Goal: Transaction & Acquisition: Download file/media

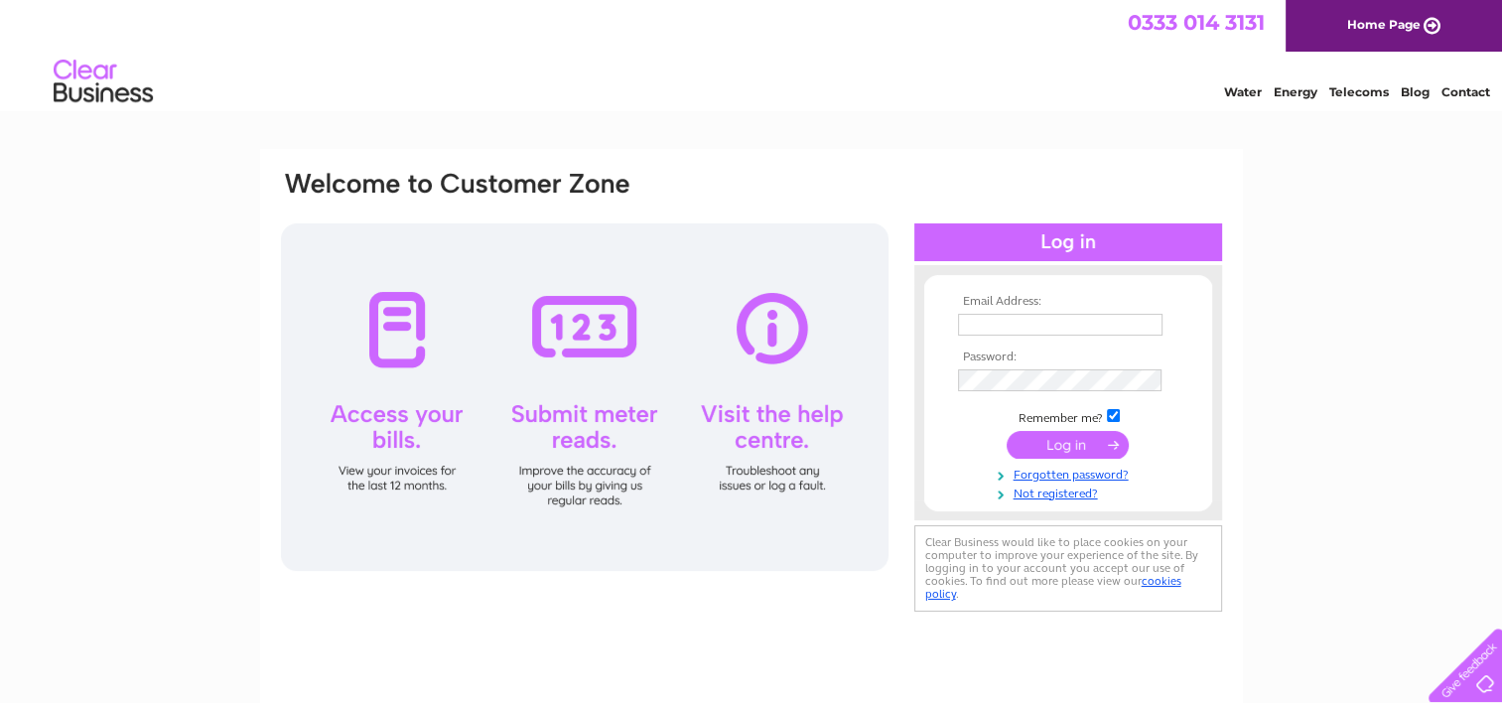
type input "[EMAIL_ADDRESS][DOMAIN_NAME]"
click at [1059, 452] on input "submit" at bounding box center [1068, 445] width 122 height 28
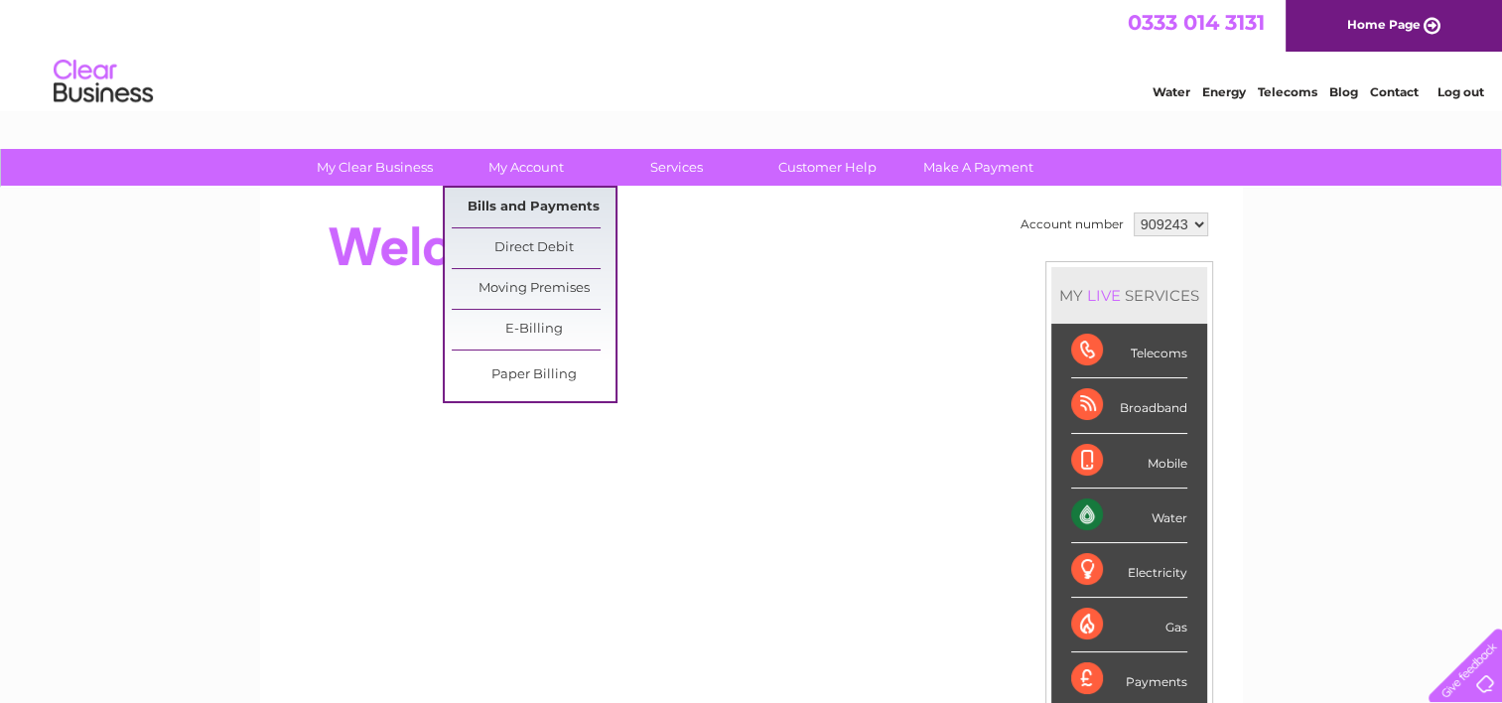
click at [526, 204] on link "Bills and Payments" at bounding box center [534, 208] width 164 height 40
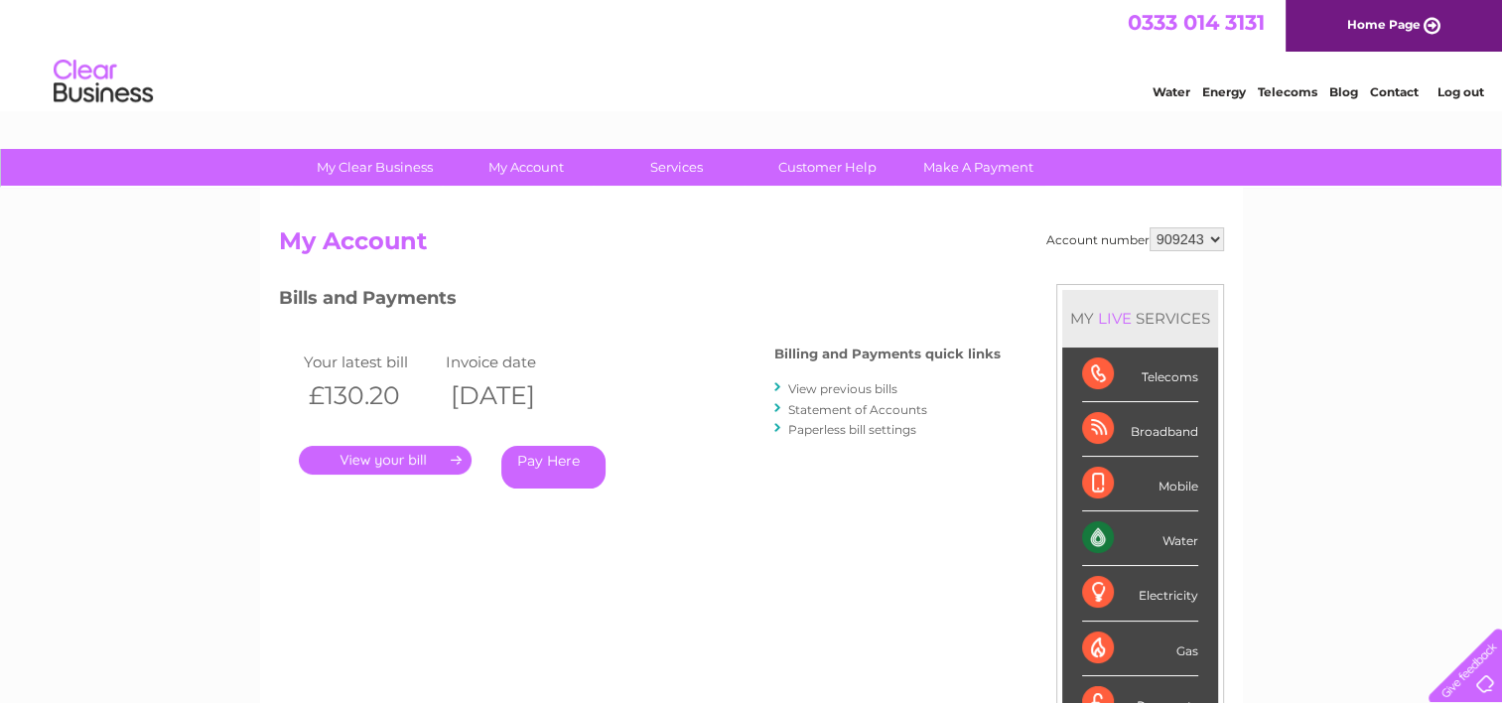
click at [846, 389] on link "View previous bills" at bounding box center [842, 388] width 109 height 15
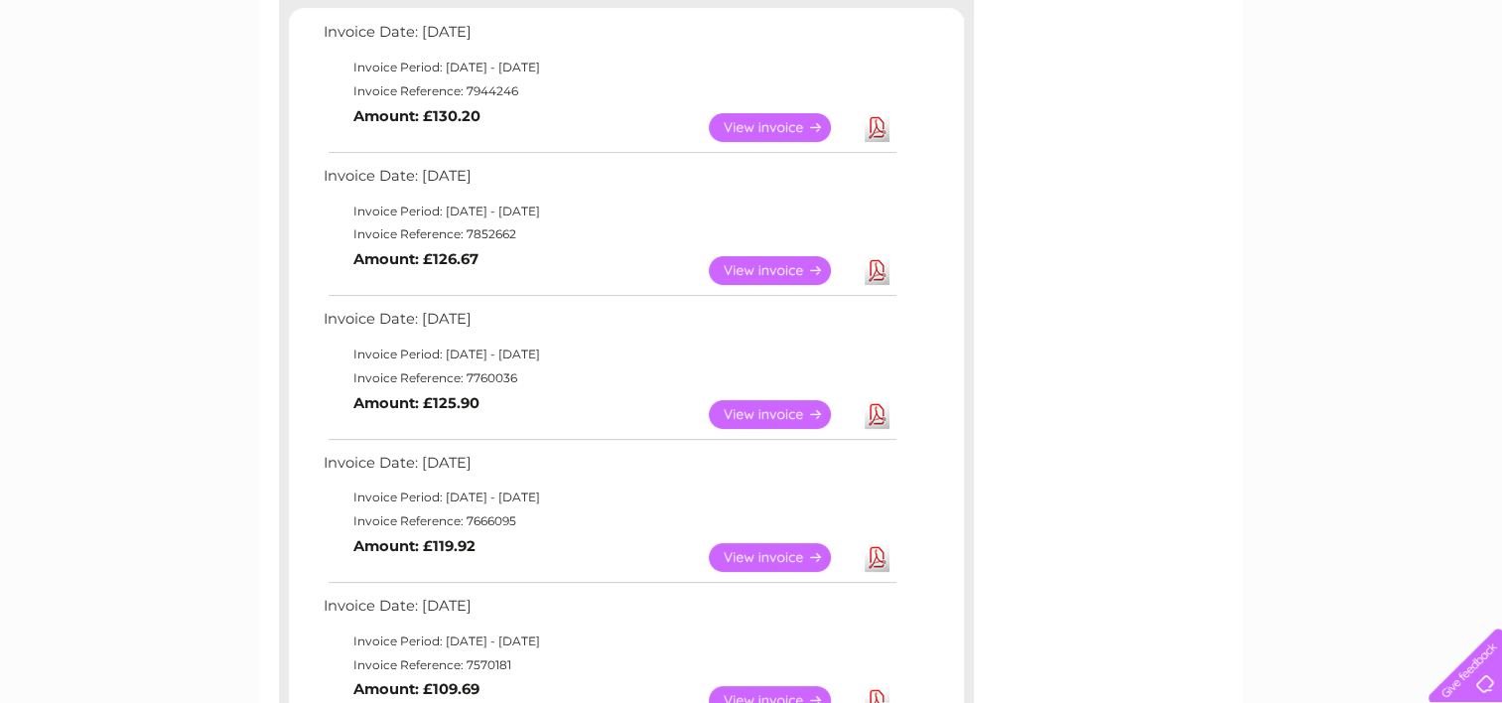
scroll to position [397, 0]
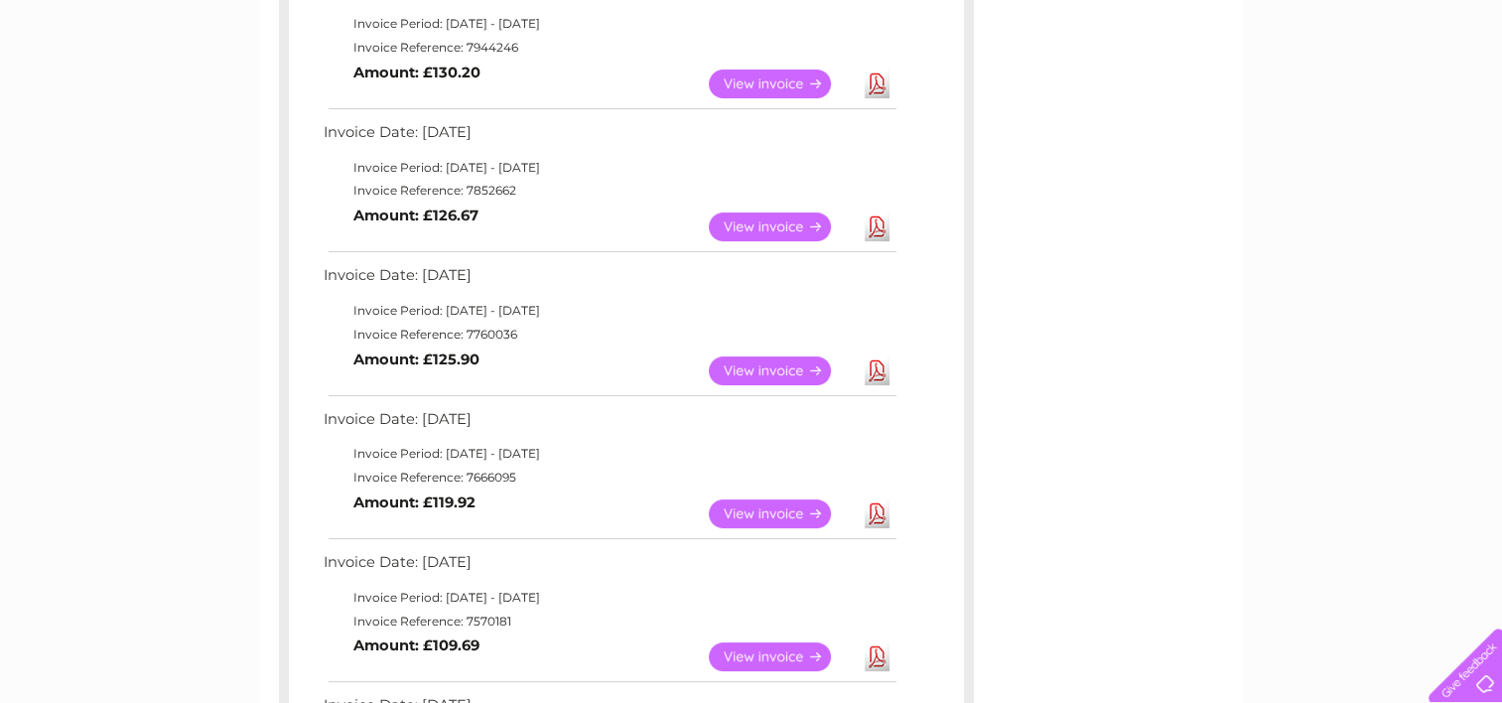
click at [753, 363] on link "View" at bounding box center [782, 370] width 146 height 29
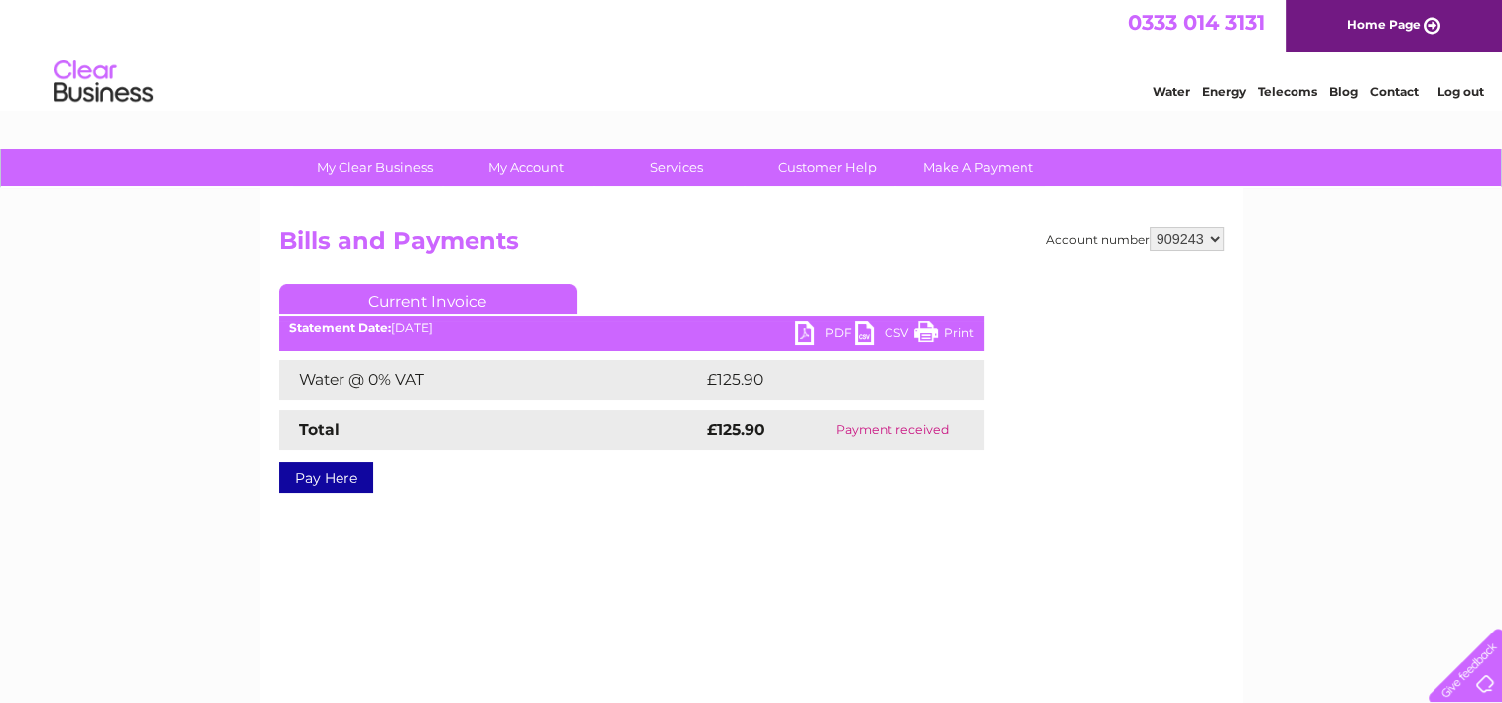
click at [917, 327] on link "Print" at bounding box center [944, 335] width 60 height 29
click at [823, 333] on link "PDF" at bounding box center [825, 335] width 60 height 29
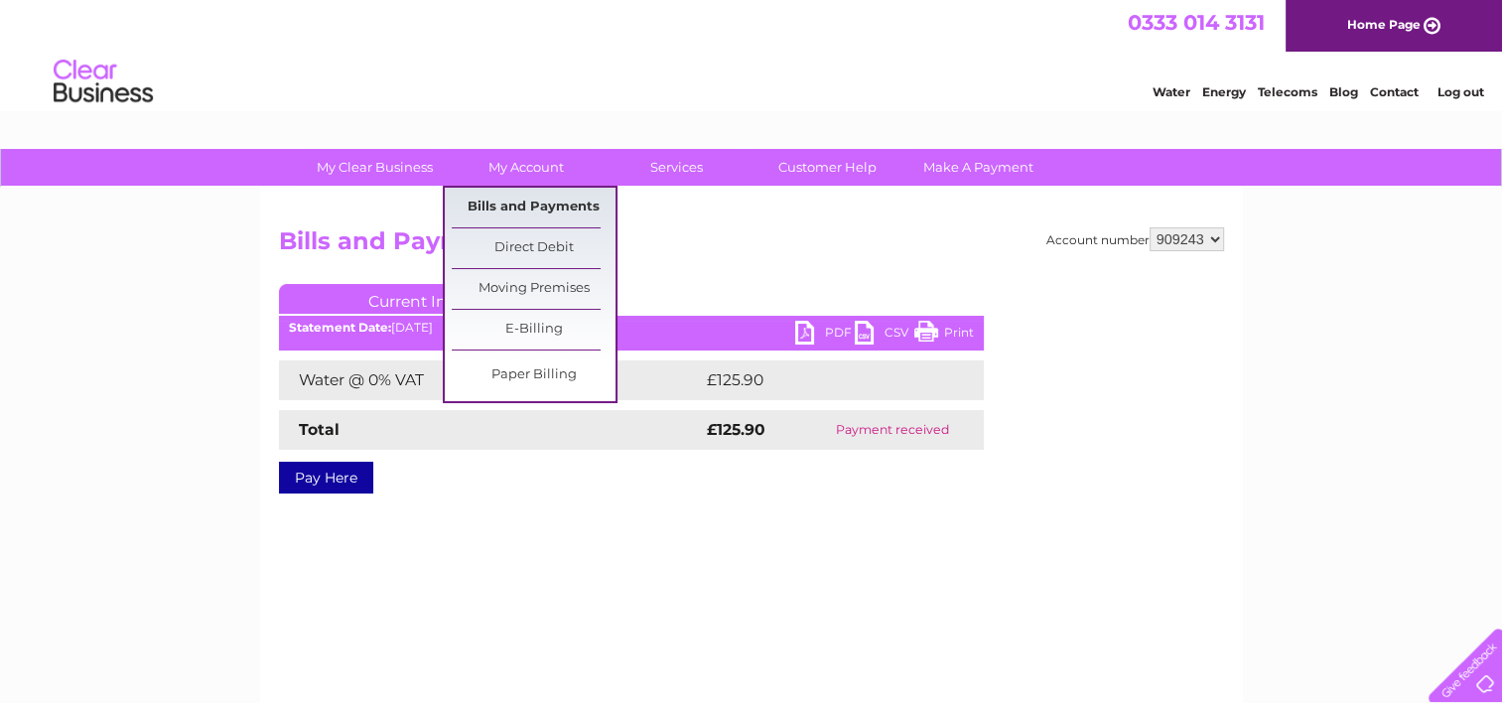
click at [514, 205] on link "Bills and Payments" at bounding box center [534, 208] width 164 height 40
click at [521, 201] on link "Bills and Payments" at bounding box center [534, 208] width 164 height 40
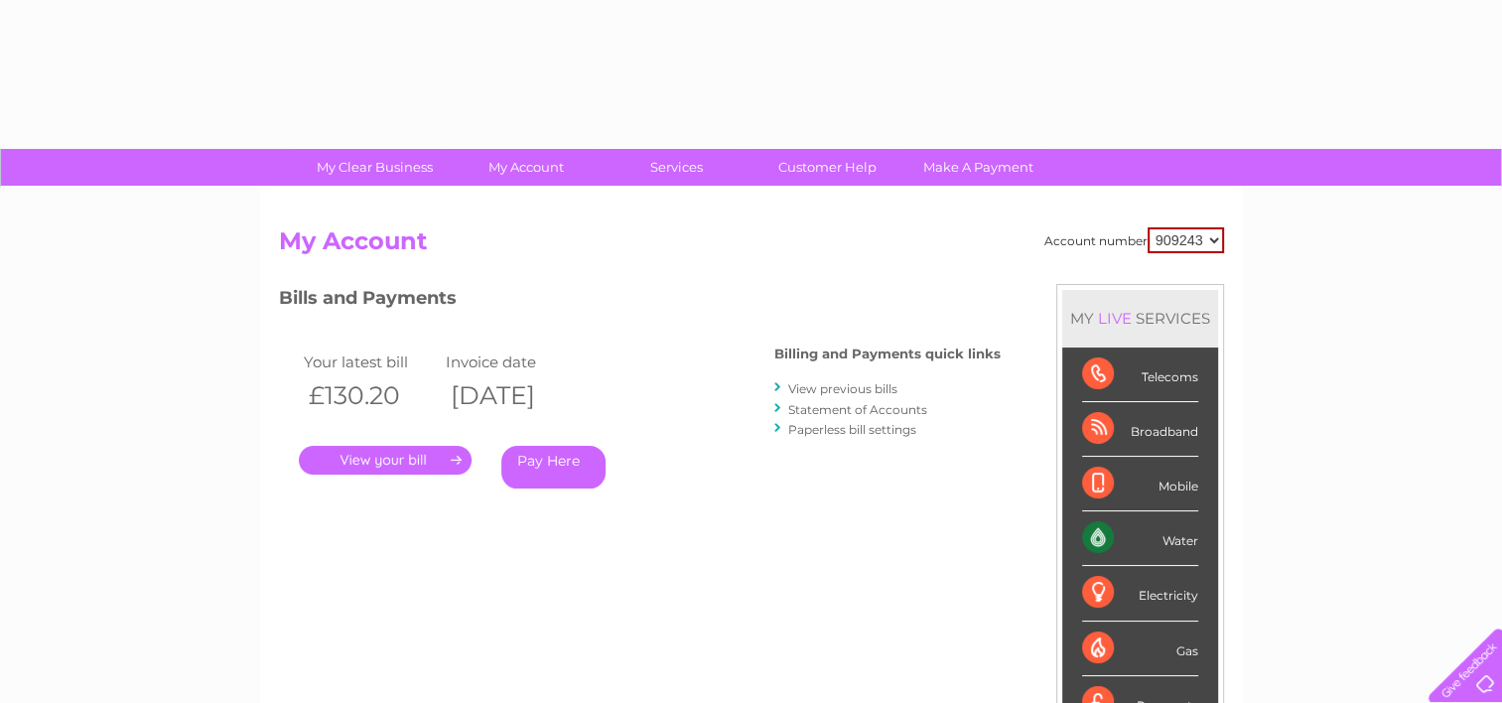
click at [851, 387] on link "View previous bills" at bounding box center [842, 388] width 109 height 15
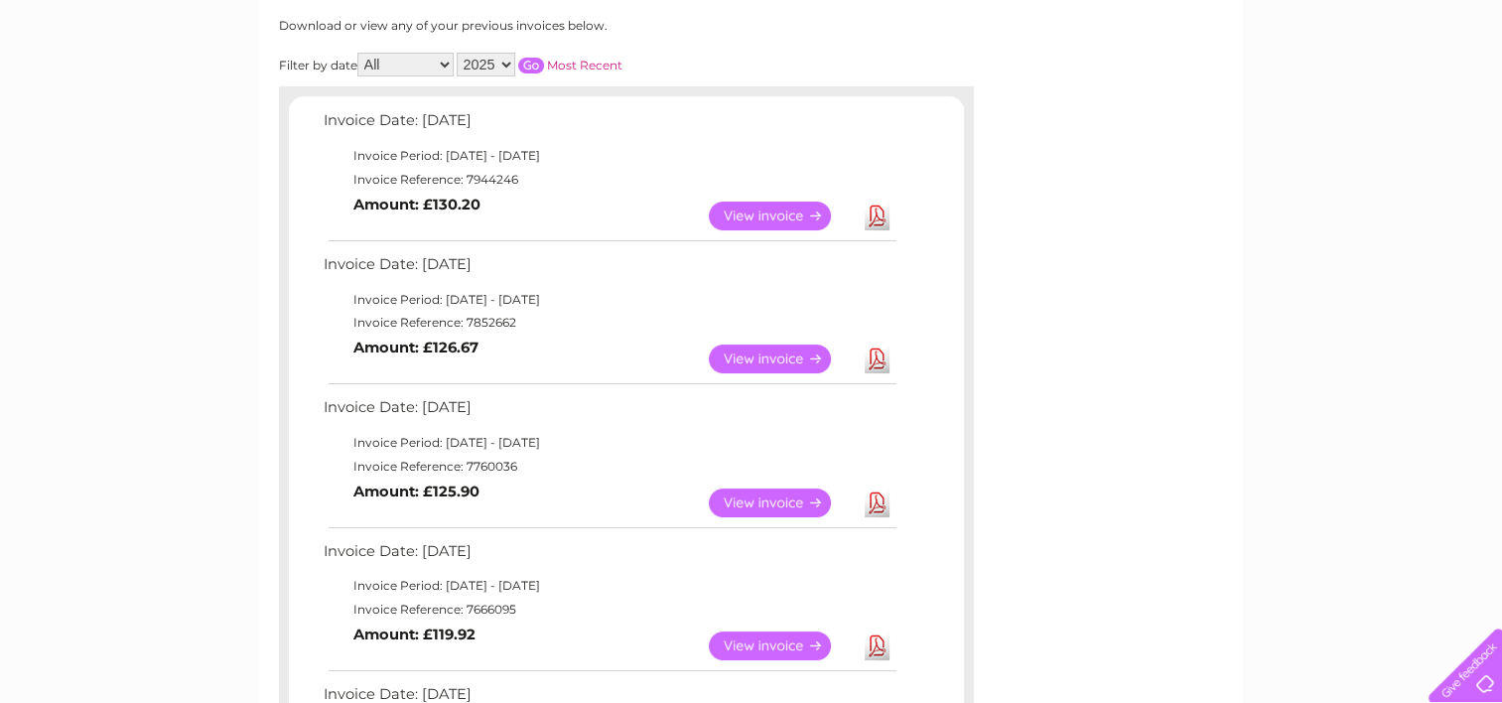
scroll to position [298, 0]
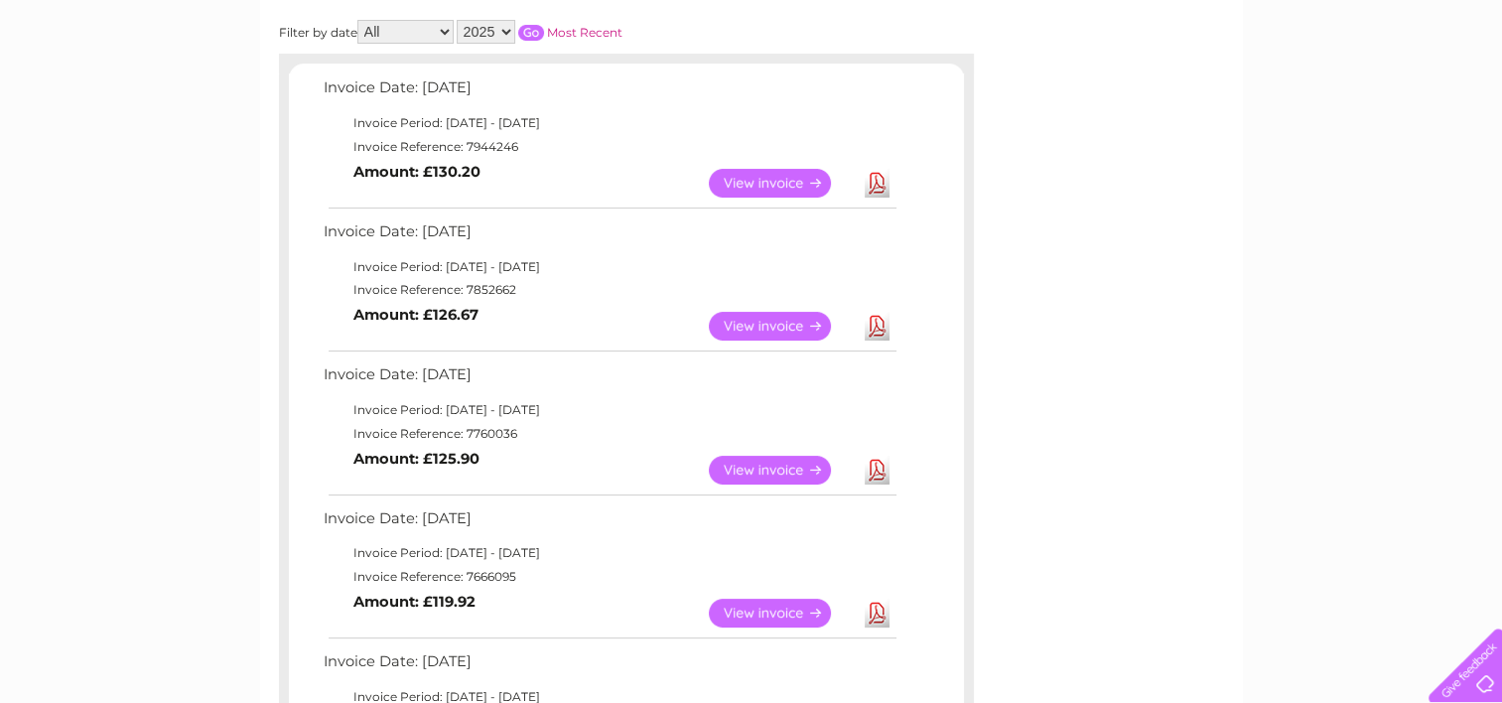
click at [872, 322] on link "Download" at bounding box center [877, 326] width 25 height 29
click at [879, 178] on link "Download" at bounding box center [877, 183] width 25 height 29
